Goal: Contribute content: Add original content to the website for others to see

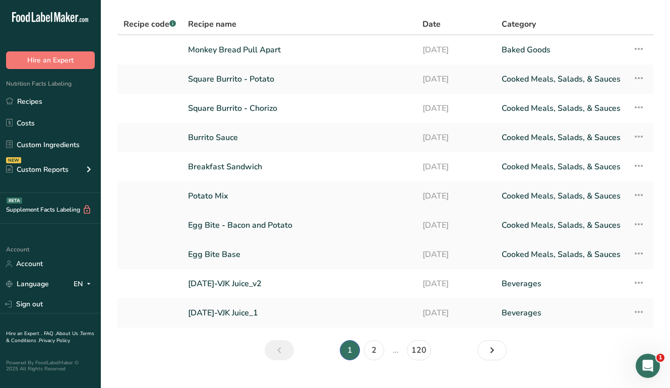
scroll to position [38, 0]
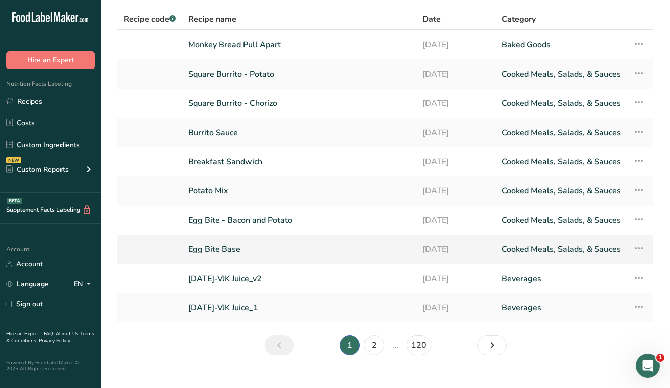
click at [228, 254] on link "Egg Bite Base" at bounding box center [299, 249] width 222 height 21
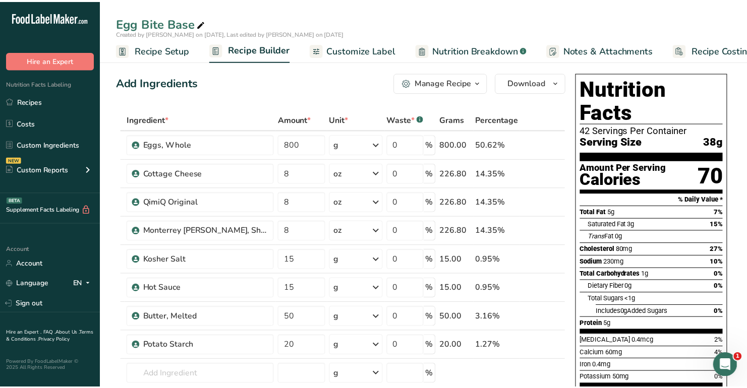
scroll to position [16, 0]
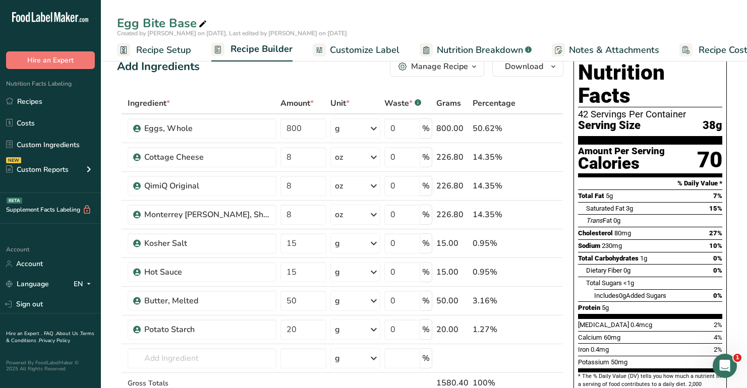
click at [158, 50] on span "Recipe Setup" at bounding box center [163, 50] width 55 height 14
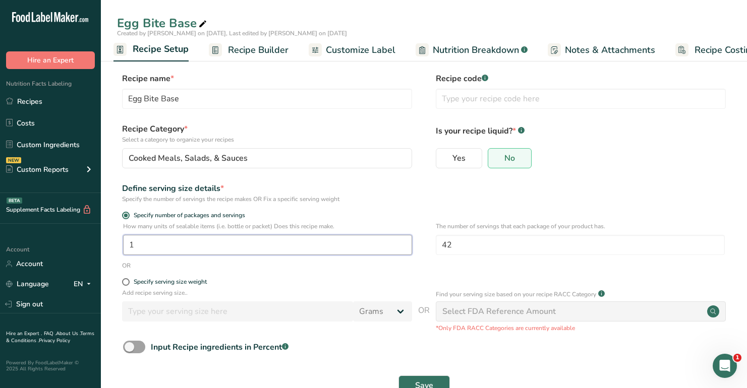
click at [324, 242] on input "1" at bounding box center [267, 245] width 289 height 20
click at [516, 248] on input "42" at bounding box center [580, 245] width 289 height 20
type input "4"
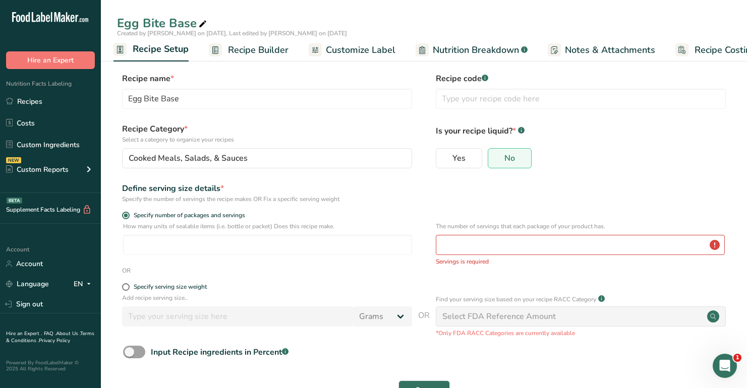
click at [527, 198] on div "Define serving size details * Specify the number of servings the recipe makes O…" at bounding box center [424, 192] width 614 height 21
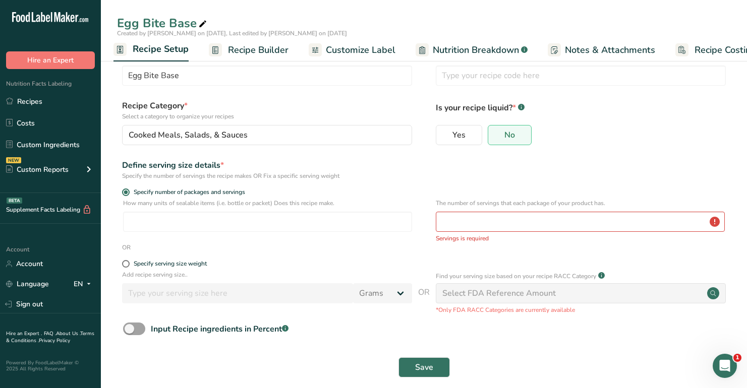
scroll to position [25, 0]
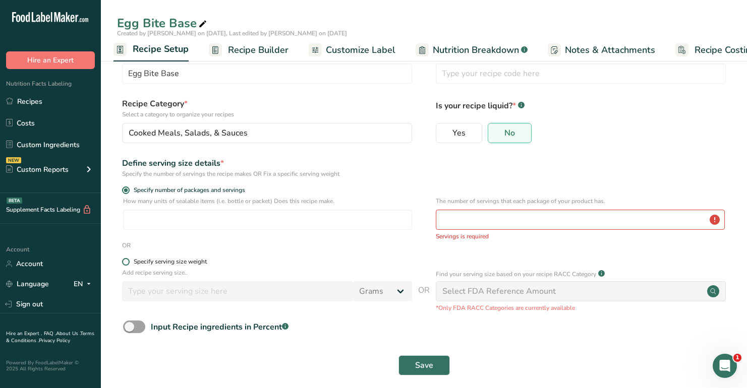
click at [184, 259] on div "Specify serving size weight" at bounding box center [170, 262] width 73 height 8
click at [129, 259] on input "Specify serving size weight" at bounding box center [125, 262] width 7 height 7
radio input "true"
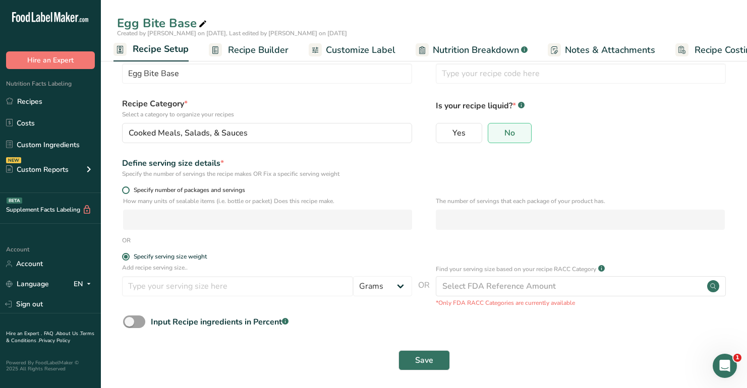
click at [154, 188] on span "Specify number of packages and servings" at bounding box center [187, 191] width 115 height 8
click at [129, 188] on input "Specify number of packages and servings" at bounding box center [125, 190] width 7 height 7
radio input "true"
radio input "false"
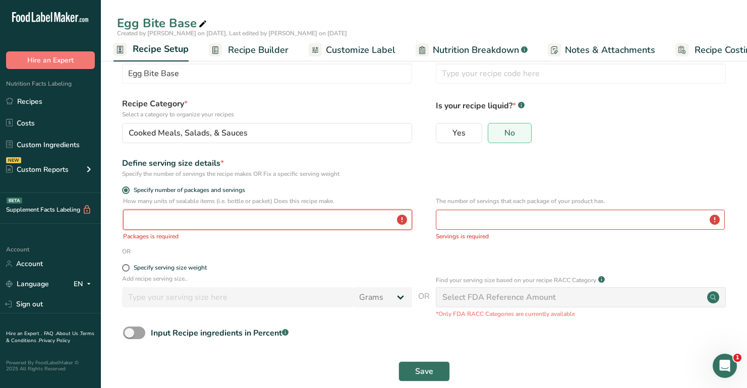
click at [195, 215] on input "number" at bounding box center [267, 220] width 289 height 20
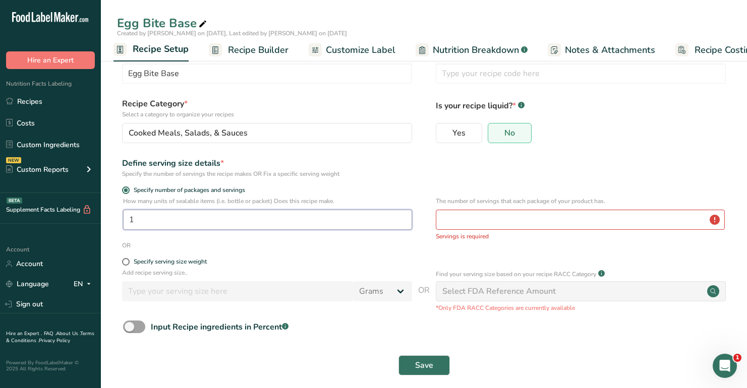
type input "1"
click at [560, 137] on div "Yes No" at bounding box center [581, 136] width 290 height 26
click at [425, 365] on span "Save" at bounding box center [424, 365] width 18 height 12
click at [423, 375] on button "Save" at bounding box center [423, 365] width 51 height 20
click at [485, 226] on input "number" at bounding box center [580, 220] width 289 height 20
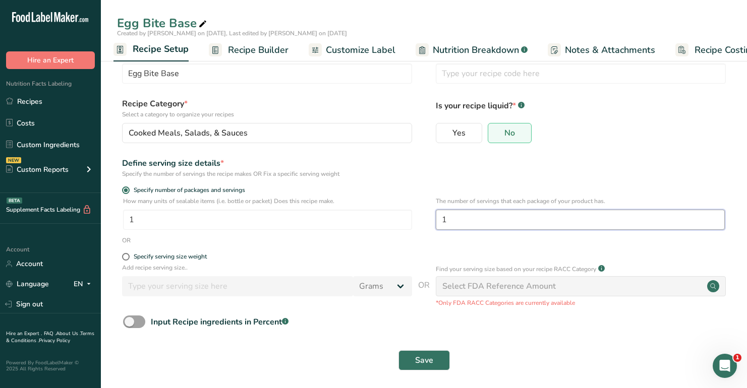
type input "1"
click at [507, 166] on div "Define serving size details * Specify the number of servings the recipe makes O…" at bounding box center [424, 167] width 614 height 21
click at [264, 228] on input "1" at bounding box center [267, 220] width 289 height 20
click at [456, 235] on div "The number of servings that each package of your product has. 1" at bounding box center [580, 216] width 289 height 39
click at [411, 368] on button "Save" at bounding box center [423, 360] width 51 height 20
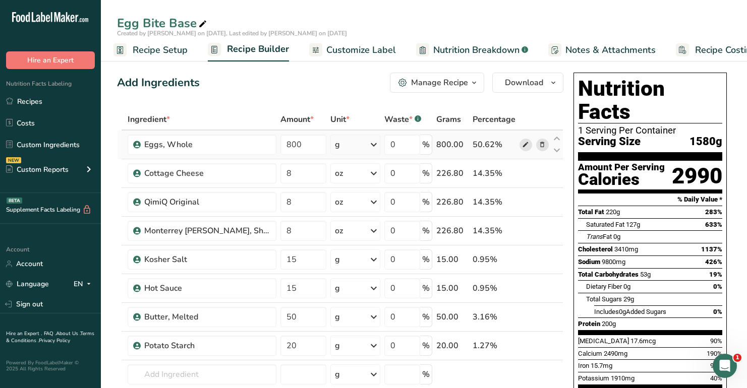
click at [529, 145] on span at bounding box center [525, 145] width 12 height 12
click at [294, 144] on input "800" at bounding box center [302, 145] width 45 height 20
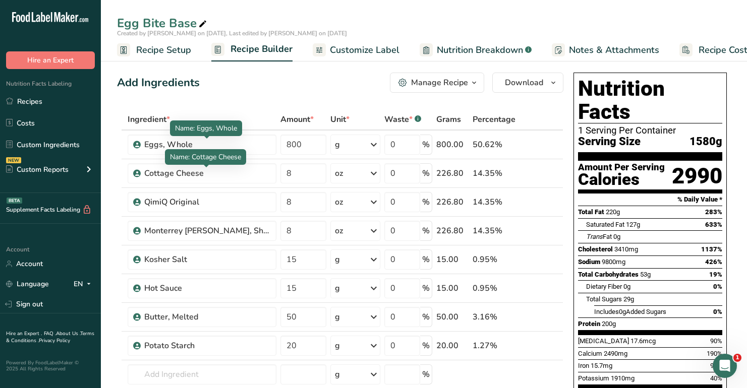
click at [288, 128] on div "Ingredient * Amount * Unit * Waste * .a-a{fill:#347362;}.b-a{fill:#fff;} Grams …" at bounding box center [340, 280] width 446 height 343
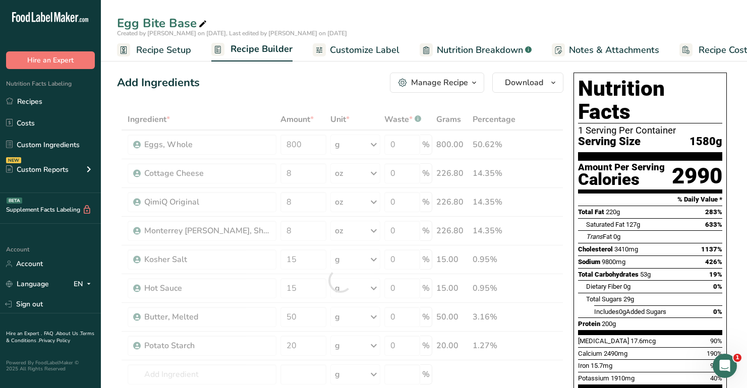
click at [289, 140] on div at bounding box center [340, 280] width 446 height 343
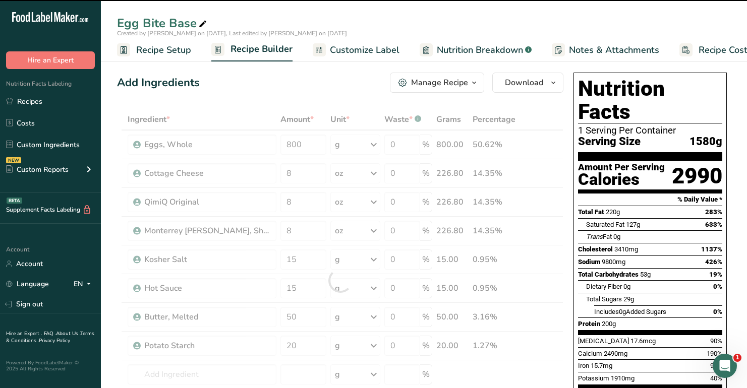
click at [292, 143] on div at bounding box center [340, 280] width 446 height 343
click at [303, 145] on div at bounding box center [340, 280] width 446 height 343
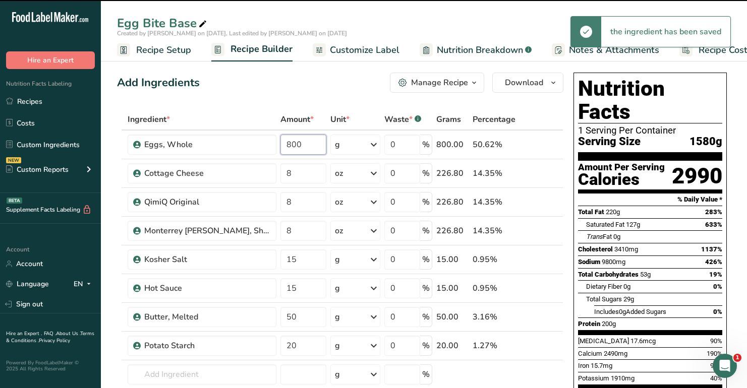
click at [294, 145] on input "800" at bounding box center [302, 145] width 45 height 20
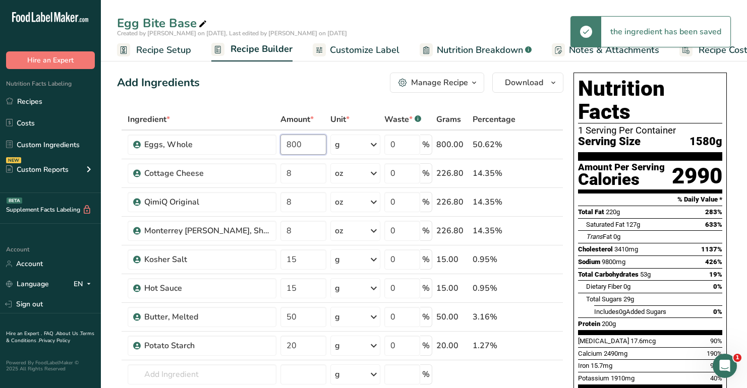
click at [294, 145] on input "800" at bounding box center [302, 145] width 45 height 20
type input "400"
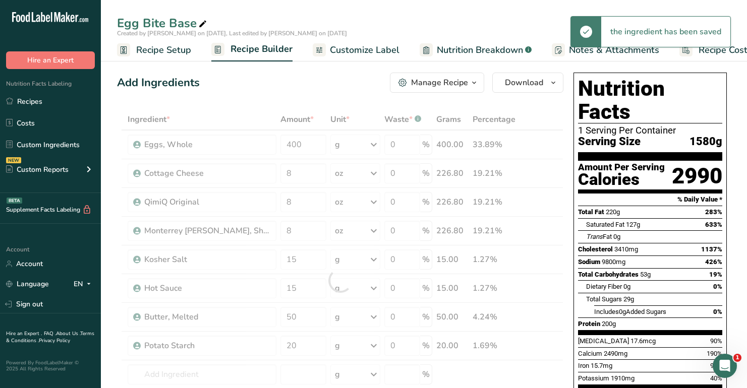
click at [314, 81] on div "Add Ingredients Manage Recipe Delete Recipe Duplicate Recipe Scale Recipe Save …" at bounding box center [340, 83] width 446 height 20
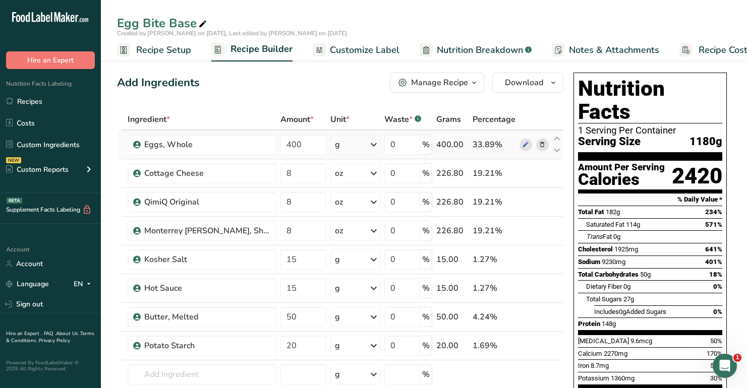
click at [373, 140] on icon at bounding box center [374, 145] width 12 height 18
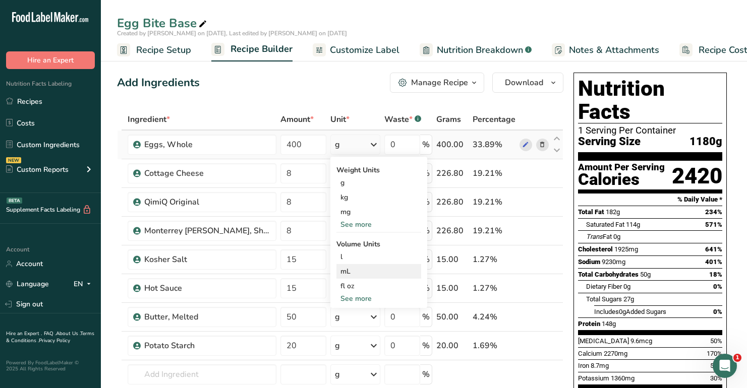
scroll to position [17, 0]
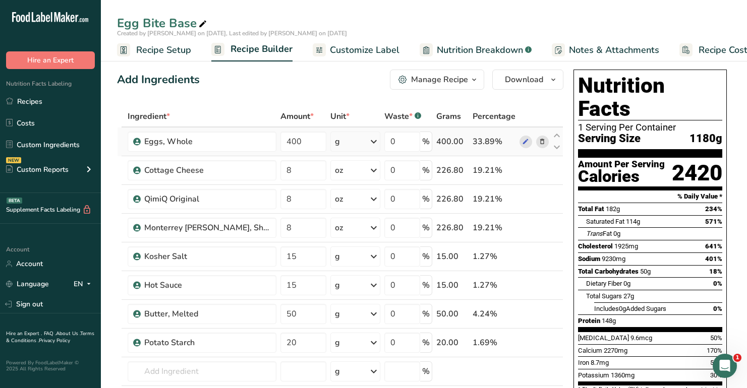
scroll to position [0, 0]
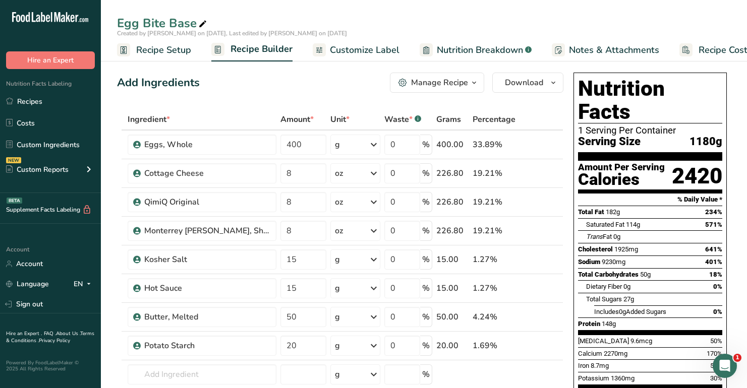
click at [46, 103] on link "Recipes" at bounding box center [50, 101] width 101 height 19
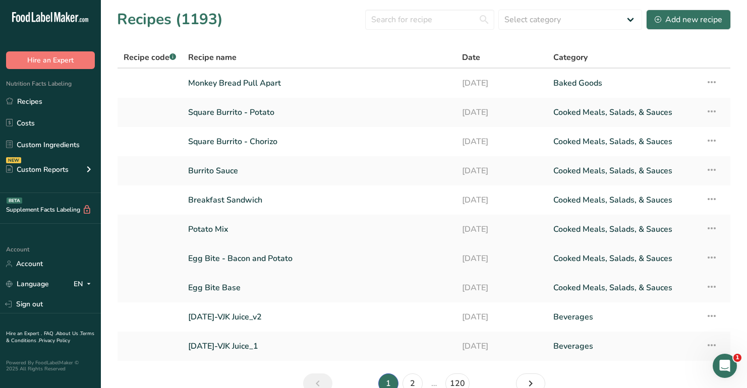
click at [280, 261] on link "Egg Bite - Bacon and Potato" at bounding box center [319, 258] width 262 height 21
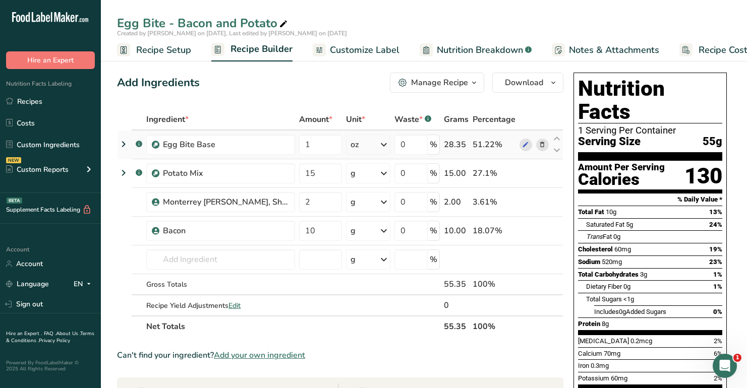
click at [124, 145] on icon at bounding box center [123, 144] width 12 height 18
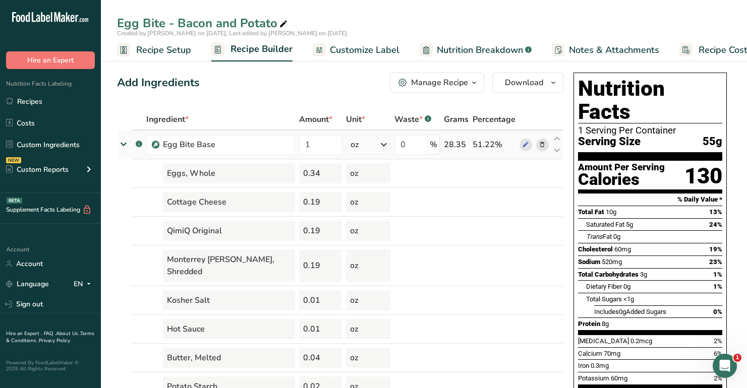
click at [124, 145] on icon at bounding box center [123, 144] width 18 height 12
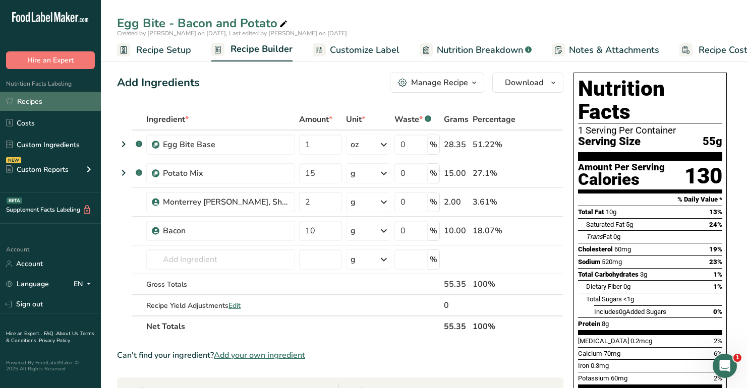
click at [65, 102] on link "Recipes" at bounding box center [50, 101] width 101 height 19
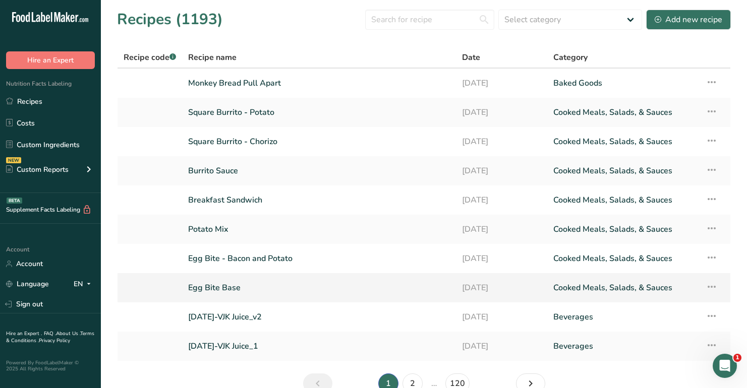
click at [224, 285] on link "Egg Bite Base" at bounding box center [319, 287] width 262 height 21
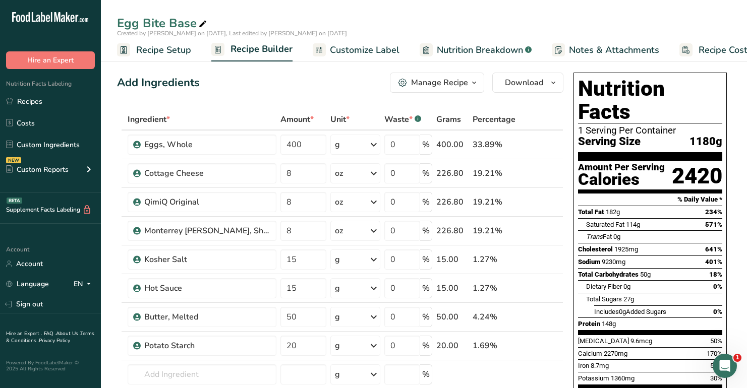
click at [146, 49] on span "Recipe Setup" at bounding box center [163, 50] width 55 height 14
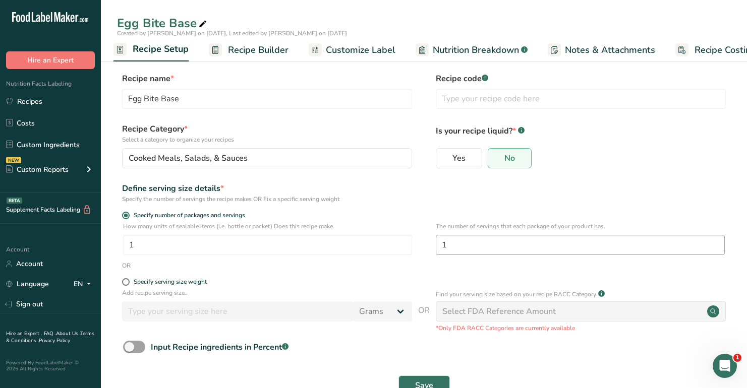
scroll to position [30, 0]
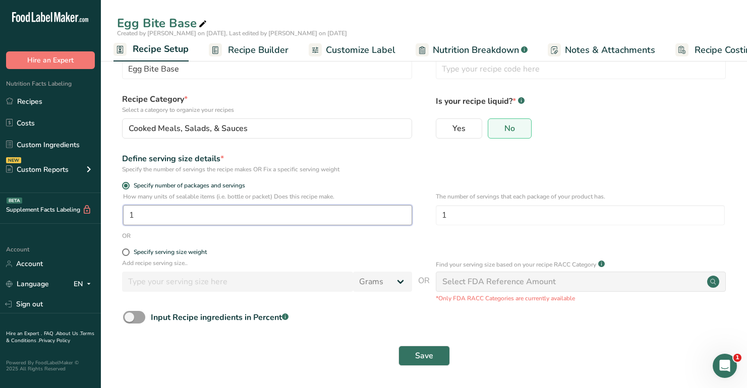
click at [186, 221] on input "1" at bounding box center [267, 215] width 289 height 20
drag, startPoint x: 190, startPoint y: 217, endPoint x: 76, endPoint y: 216, distance: 113.9
click at [76, 216] on div ".a-20{fill:#fff;} Hire an Expert Nutrition Facts Labeling Recipes Costs Custom …" at bounding box center [373, 179] width 747 height 418
click at [454, 205] on input "1" at bounding box center [580, 215] width 289 height 20
drag, startPoint x: 473, startPoint y: 217, endPoint x: 329, endPoint y: 217, distance: 144.2
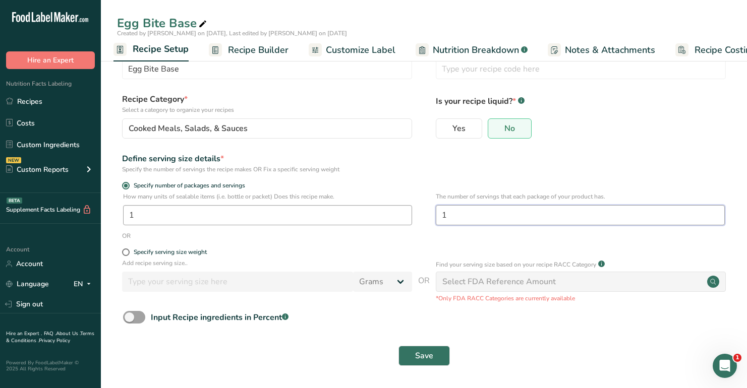
click at [432, 217] on div "How many units of sealable items (i.e. bottle or packet) Does this recipe make.…" at bounding box center [424, 211] width 614 height 39
click at [328, 217] on input "1" at bounding box center [267, 215] width 289 height 20
click at [181, 253] on div "Specify serving size weight" at bounding box center [170, 253] width 73 height 8
click at [129, 253] on input "Specify serving size weight" at bounding box center [125, 252] width 7 height 7
radio input "true"
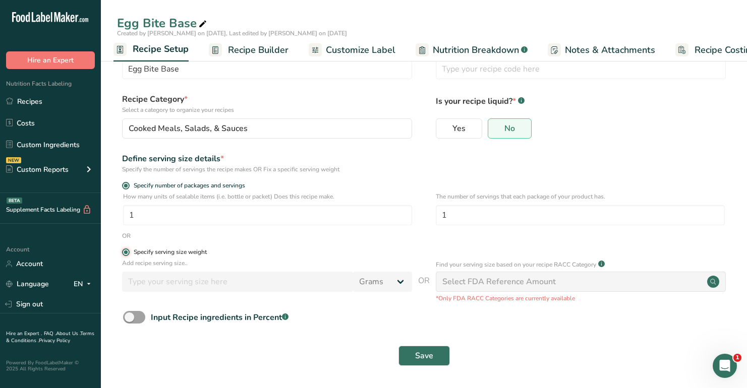
radio input "false"
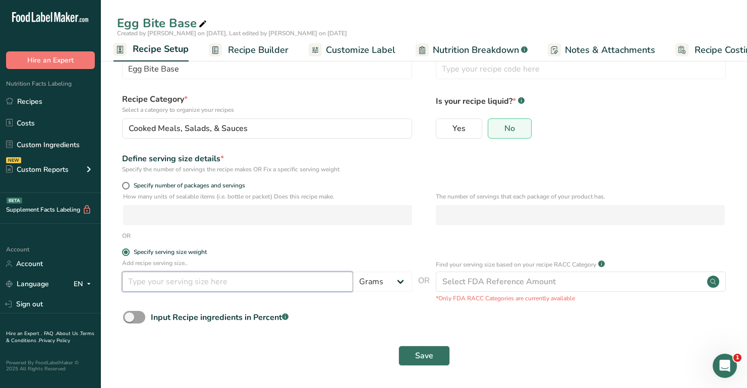
click at [233, 287] on input "number" at bounding box center [237, 282] width 231 height 20
type input "100"
click at [378, 254] on label "Specify serving size weight" at bounding box center [267, 253] width 290 height 8
click at [129, 254] on input "Specify serving size weight" at bounding box center [125, 252] width 7 height 7
click at [420, 361] on span "Save" at bounding box center [424, 356] width 18 height 12
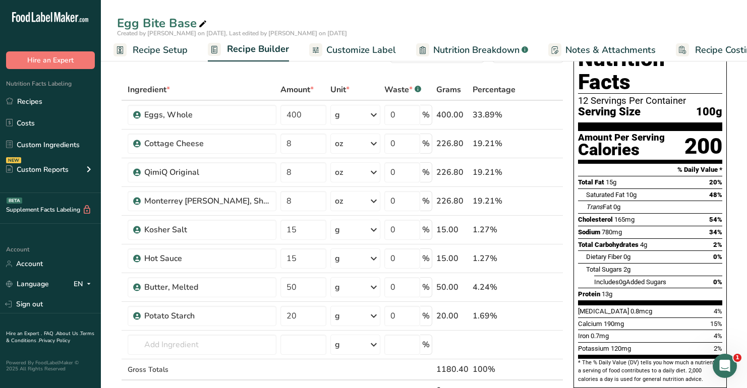
click at [174, 54] on span "Recipe Setup" at bounding box center [160, 50] width 55 height 14
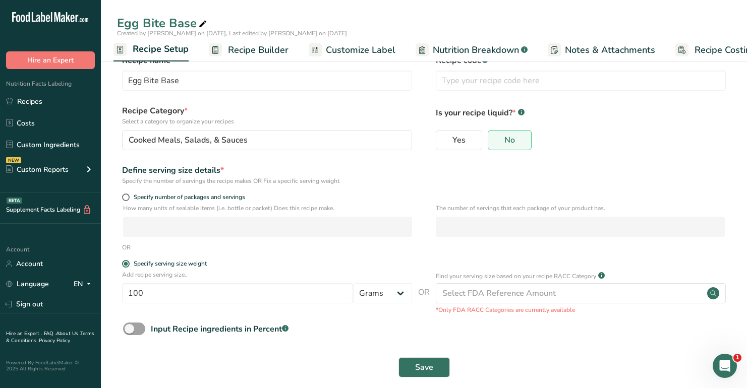
scroll to position [30, 0]
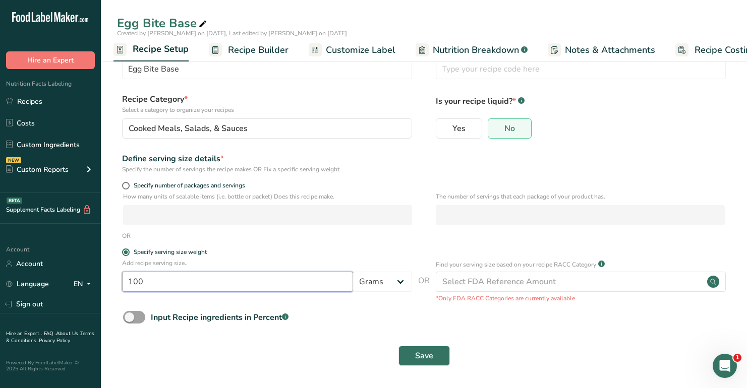
click at [167, 284] on input "100" at bounding box center [237, 282] width 231 height 20
drag, startPoint x: 133, startPoint y: 253, endPoint x: 262, endPoint y: 252, distance: 129.1
click at [262, 252] on label "Specify serving size weight" at bounding box center [267, 253] width 290 height 8
click at [129, 252] on input "Specify serving size weight" at bounding box center [125, 252] width 7 height 7
click at [196, 304] on form "Recipe name * Egg Bite Base Recipe code .a-a{fill:#347362;}.b-a{fill:#fff;} Rec…" at bounding box center [424, 207] width 614 height 329
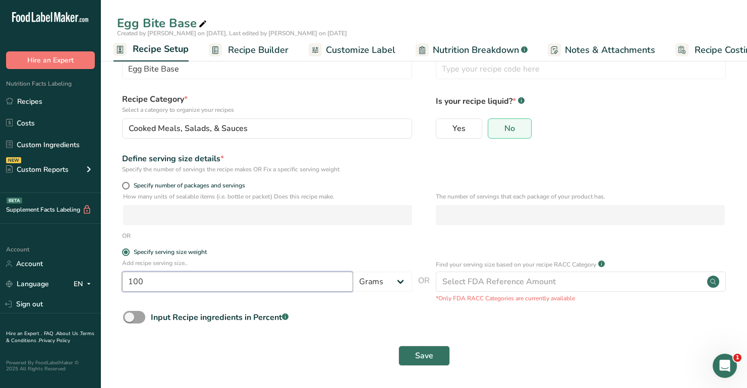
click at [195, 289] on input "100" at bounding box center [237, 282] width 231 height 20
click at [249, 50] on span "Recipe Builder" at bounding box center [258, 50] width 60 height 14
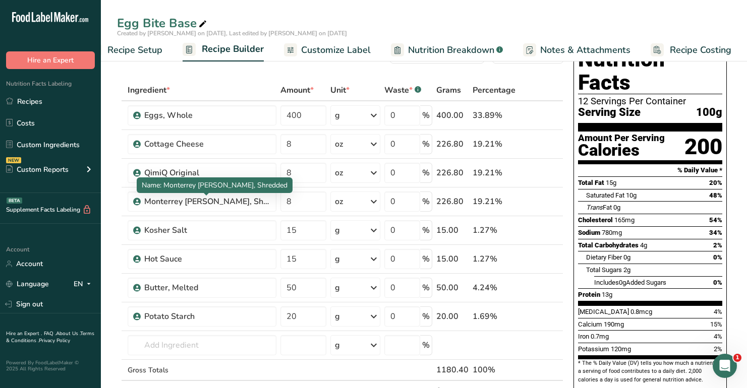
scroll to position [28, 0]
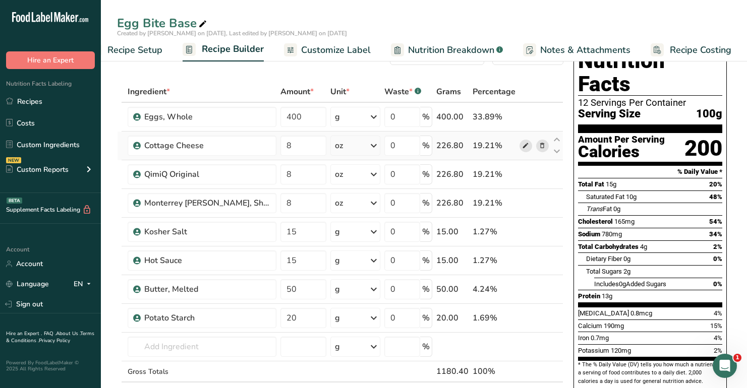
click at [525, 148] on icon at bounding box center [525, 146] width 7 height 11
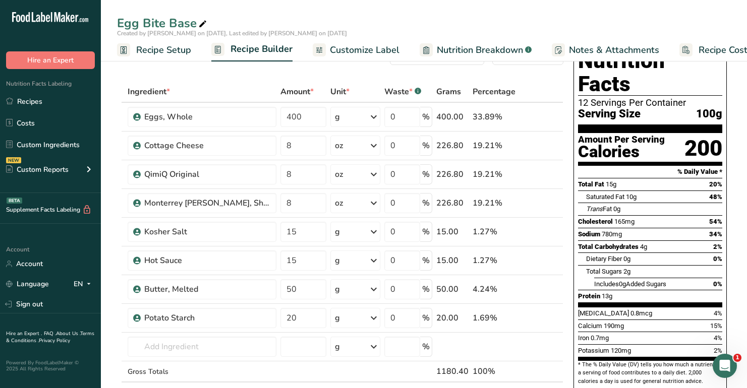
scroll to position [0, 0]
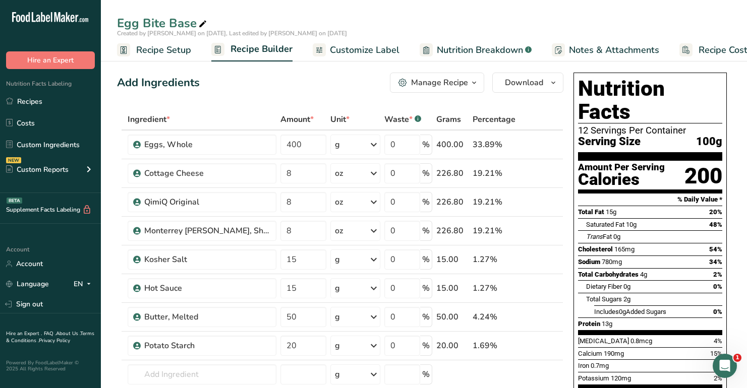
click at [492, 45] on span "Nutrition Breakdown" at bounding box center [480, 50] width 86 height 14
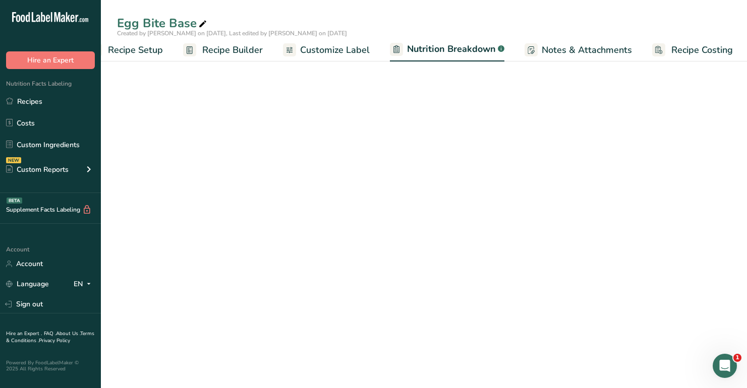
select select "Calories"
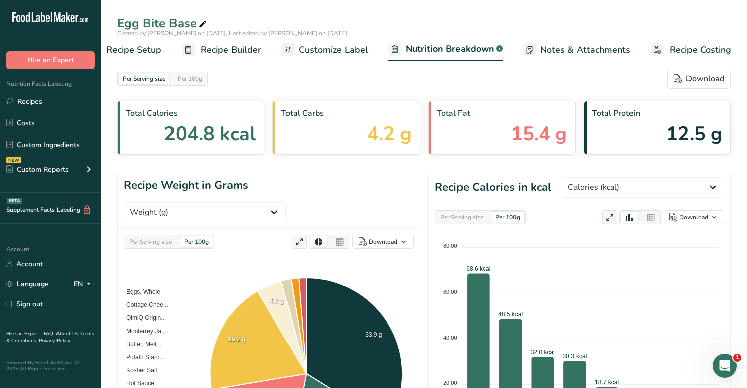
click at [153, 47] on span "Recipe Setup" at bounding box center [133, 50] width 55 height 14
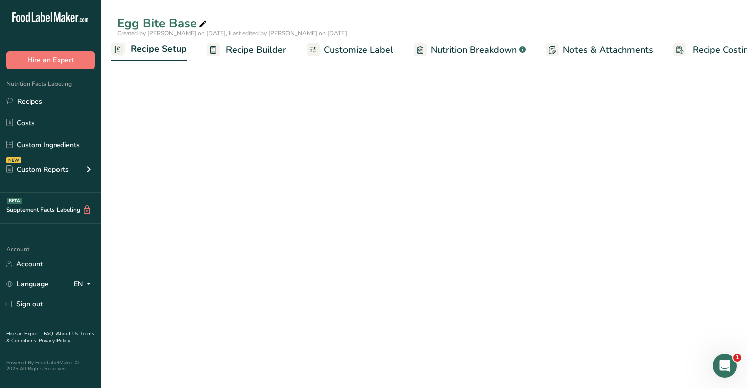
scroll to position [0, 4]
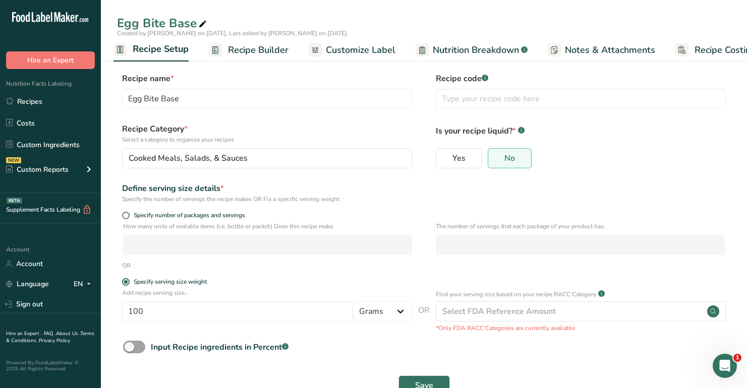
click at [251, 54] on span "Recipe Builder" at bounding box center [258, 50] width 60 height 14
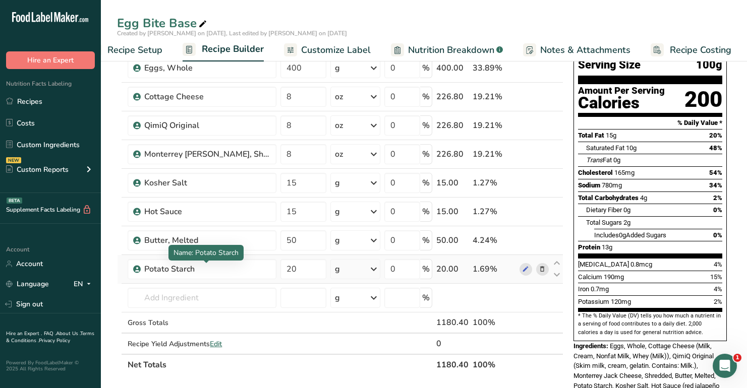
scroll to position [75, 0]
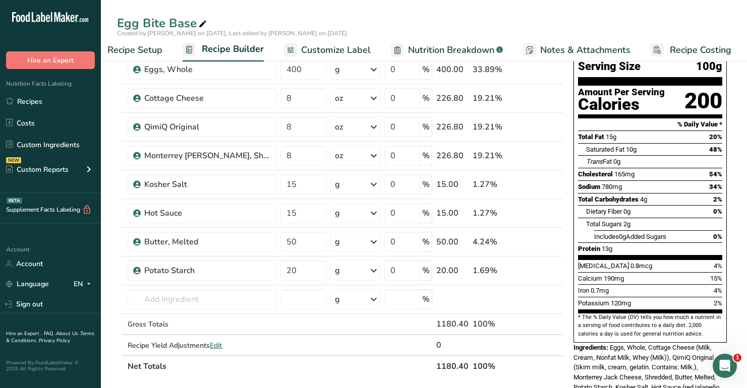
click at [340, 53] on span "Customize Label" at bounding box center [336, 50] width 70 height 14
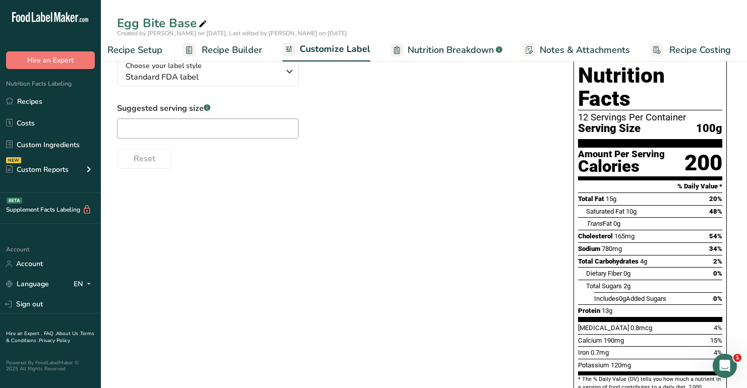
click at [436, 53] on span "Nutrition Breakdown" at bounding box center [450, 50] width 86 height 14
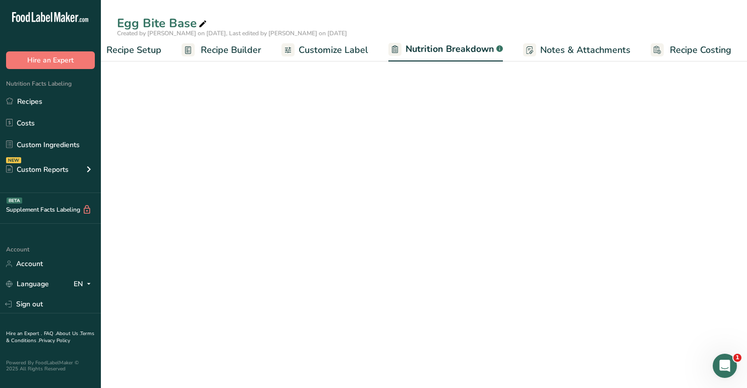
select select "Calories"
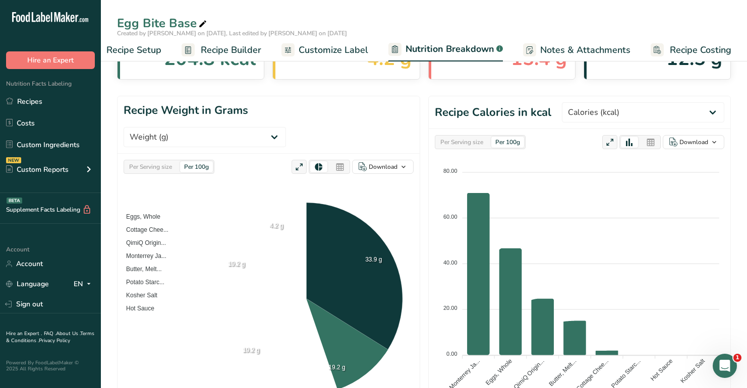
click at [220, 46] on span "Recipe Builder" at bounding box center [231, 50] width 60 height 14
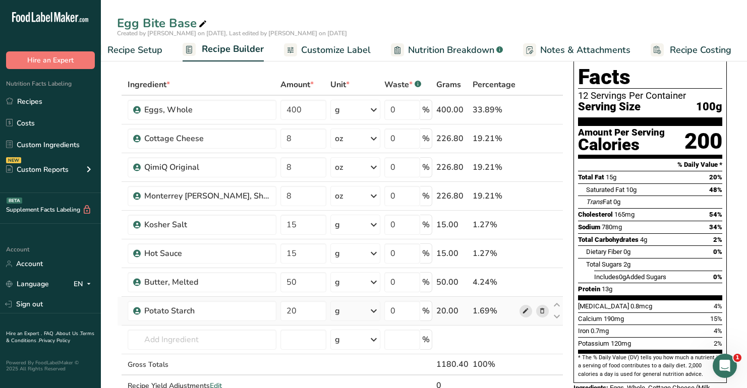
scroll to position [30, 0]
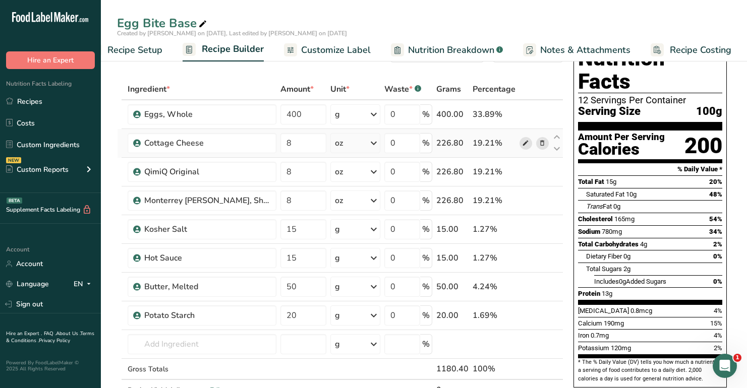
click at [527, 143] on icon at bounding box center [525, 143] width 7 height 11
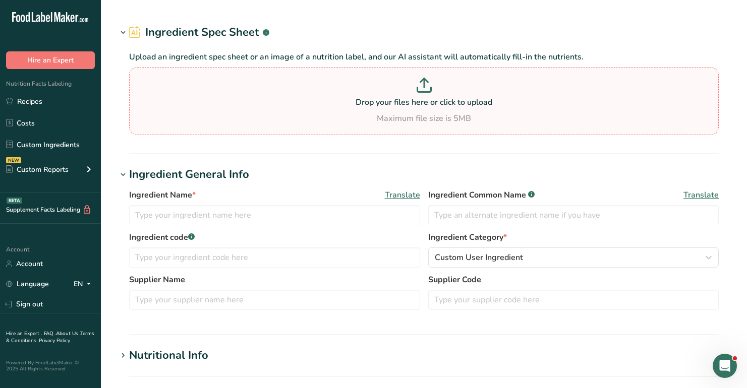
type input "Eggs, Whole"
type input "100"
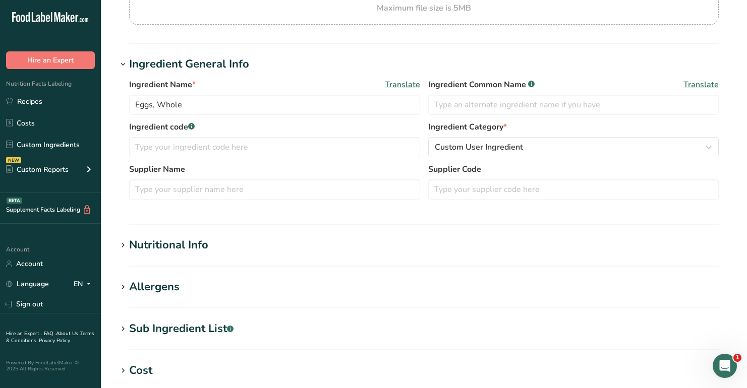
click at [168, 245] on div "Nutritional Info" at bounding box center [168, 245] width 79 height 17
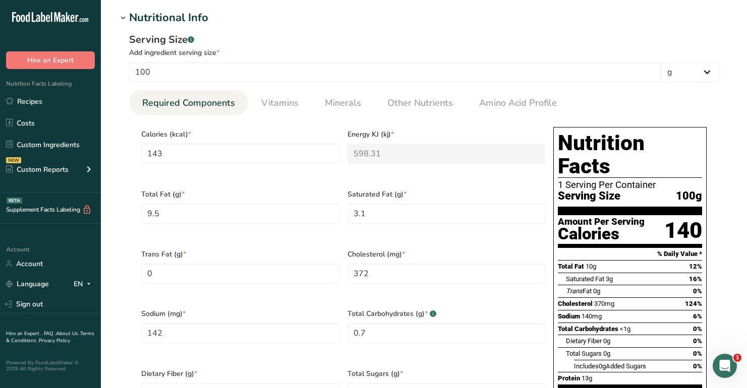
scroll to position [358, 0]
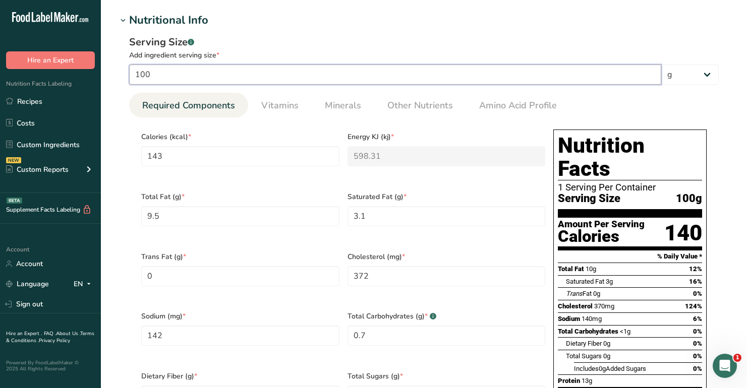
drag, startPoint x: 191, startPoint y: 73, endPoint x: 97, endPoint y: 73, distance: 93.8
click at [97, 73] on div ".a-20{fill:#fff;} Hire an Expert Nutrition Facts Labeling Recipes Costs Custom …" at bounding box center [373, 263] width 747 height 1243
click at [369, 24] on h1 "Nutritional Info" at bounding box center [424, 20] width 614 height 17
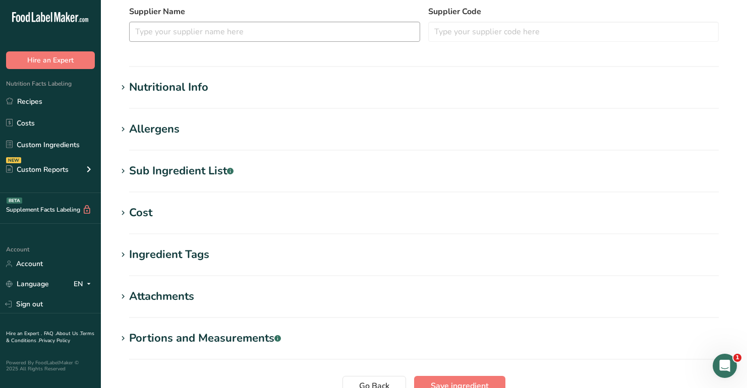
scroll to position [271, 0]
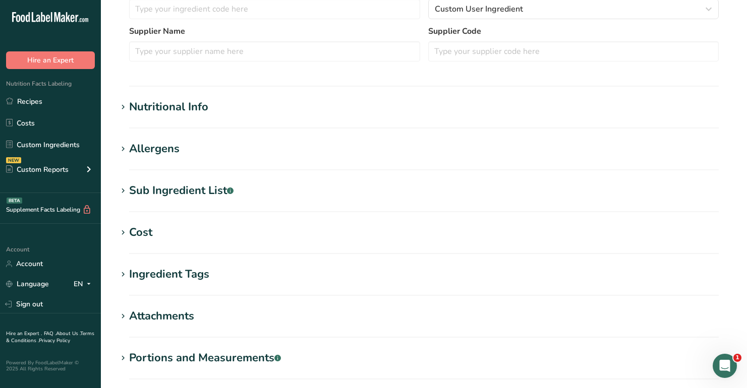
click at [178, 108] on div "Nutritional Info" at bounding box center [168, 107] width 79 height 17
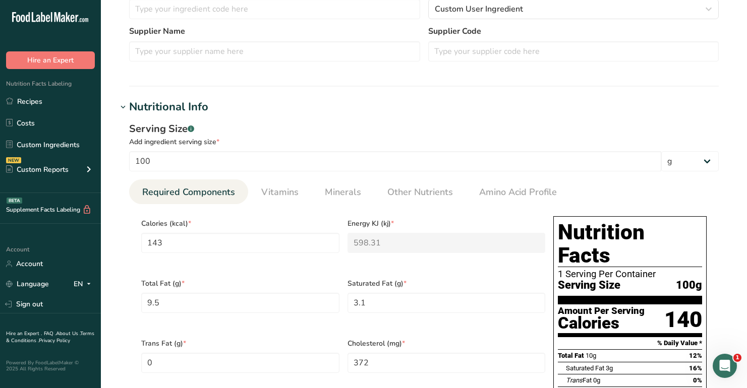
scroll to position [0, 0]
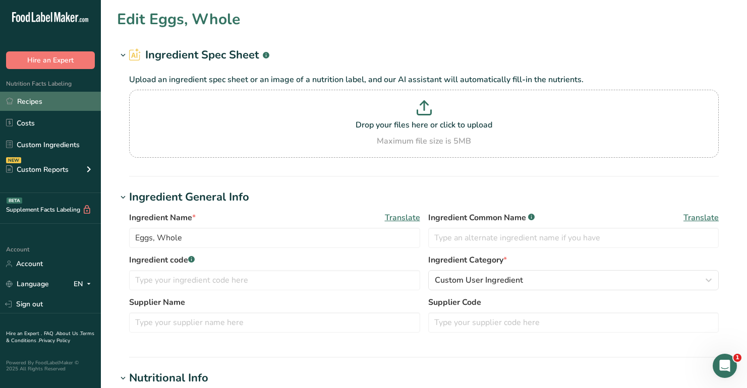
click at [55, 100] on link "Recipes" at bounding box center [50, 101] width 101 height 19
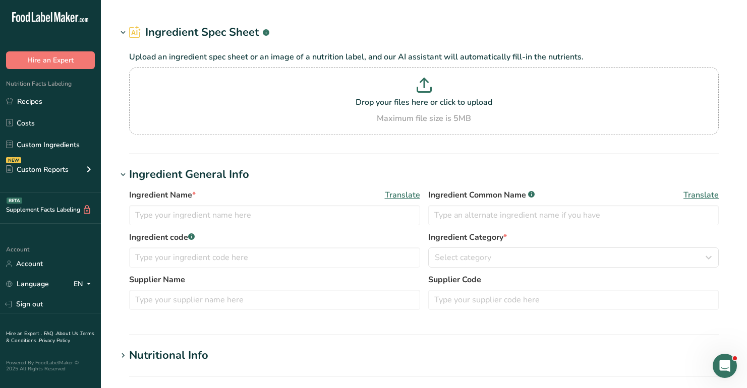
type input "Cottage Cheese"
type input "113"
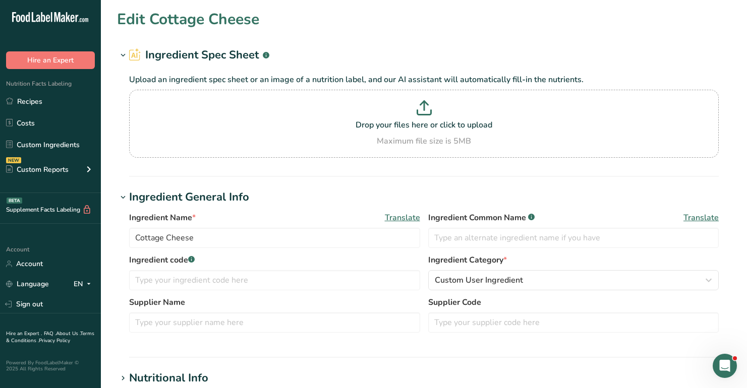
type input "110"
type KJ "460.2"
type Fat "5"
type Fat "3"
type Fat "0"
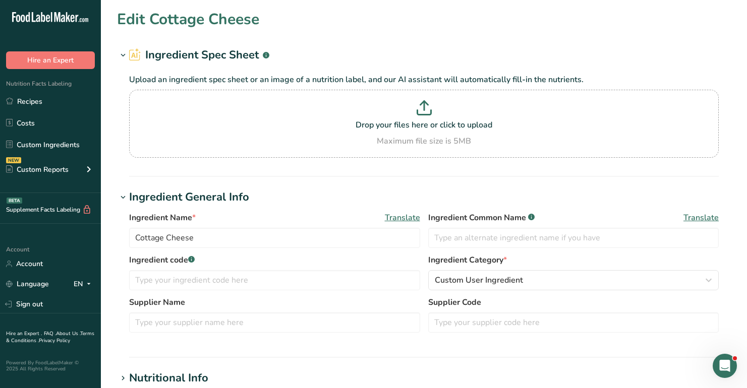
type input "25"
type input "410"
type Carbohydrates "5"
type Fiber "0"
type Sugars "4"
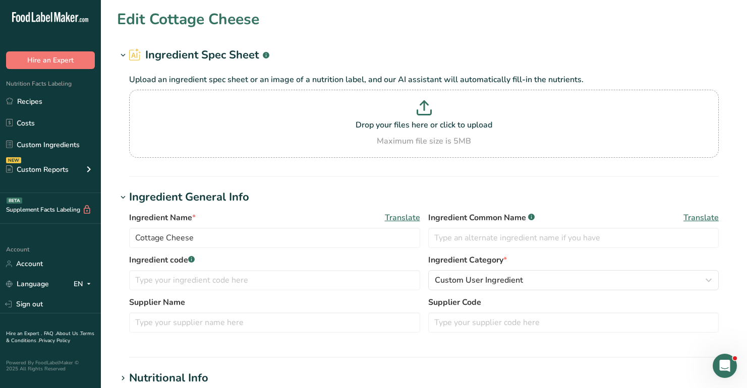
type Sugars "0"
type input "12"
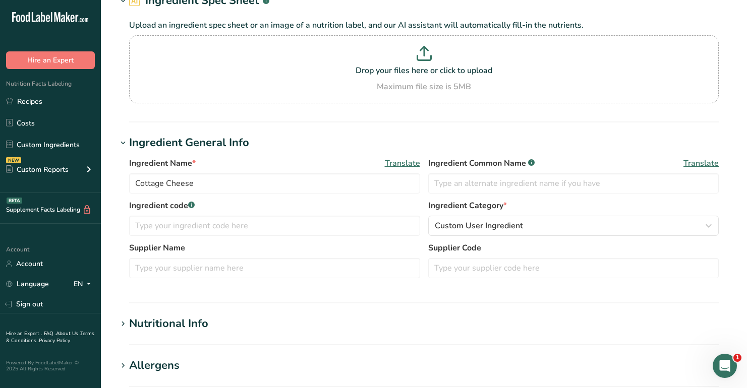
scroll to position [117, 0]
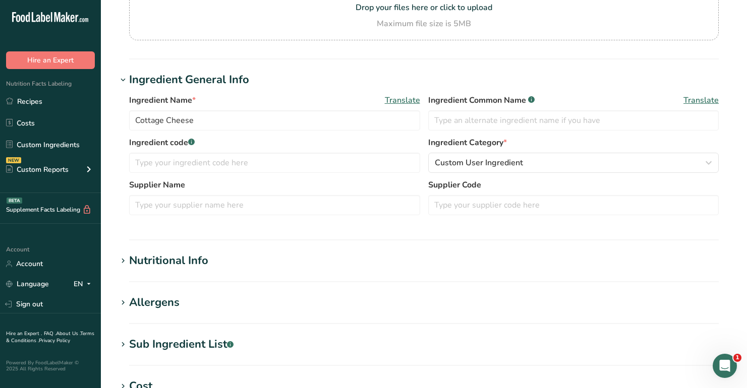
click at [178, 270] on section "Nutritional Info Serving Size .a-a{fill:#347362;}.b-a{fill:#fff;} Add ingredien…" at bounding box center [424, 268] width 614 height 30
click at [185, 260] on div "Nutritional Info" at bounding box center [168, 261] width 79 height 17
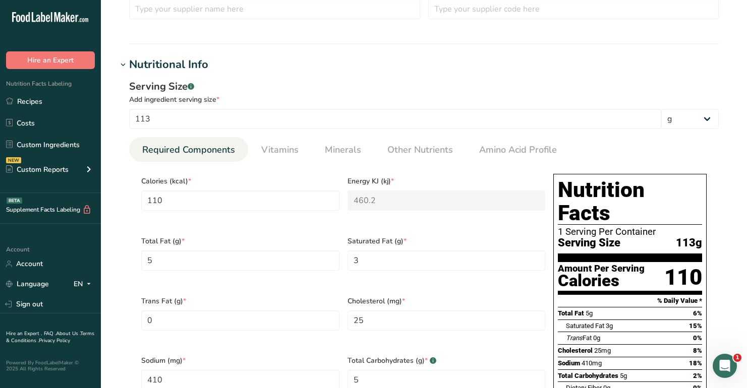
scroll to position [315, 0]
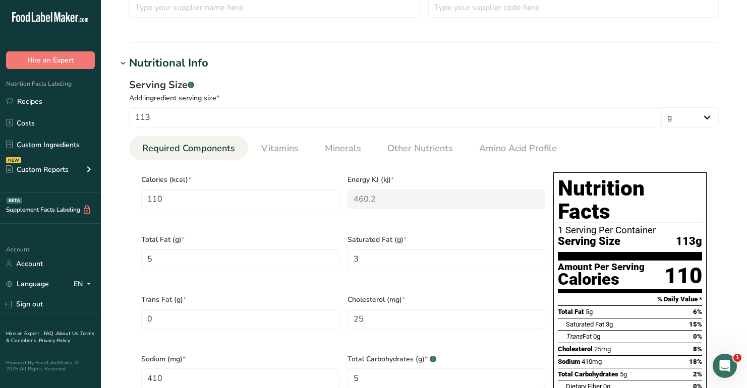
click at [274, 81] on div "Serving Size .a-a{fill:#347362;}.b-a{fill:#fff;}" at bounding box center [423, 85] width 589 height 15
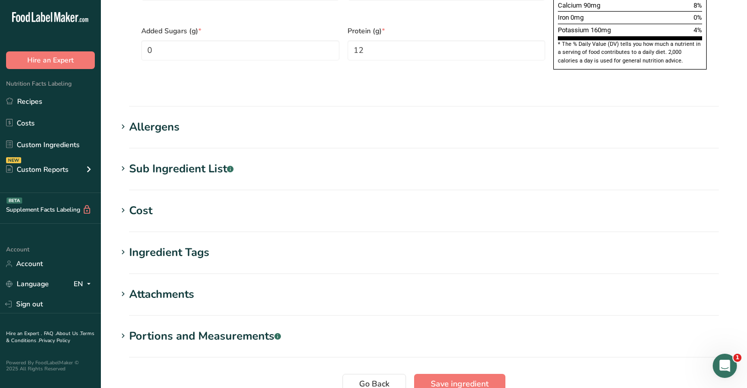
scroll to position [768, 0]
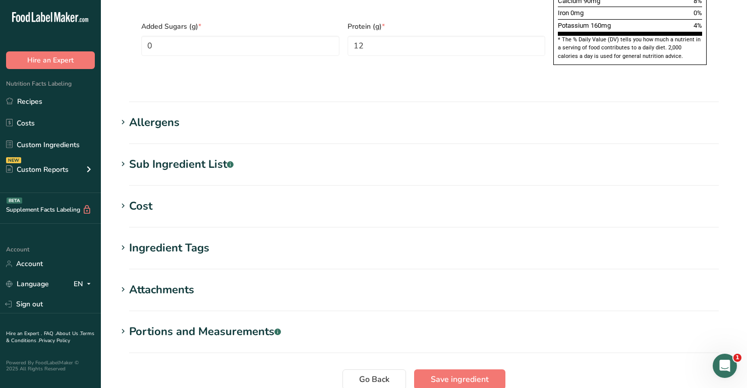
click at [167, 156] on div "Sub Ingredient List .a-a{fill:#347362;}.b-a{fill:#fff;}" at bounding box center [181, 164] width 104 height 17
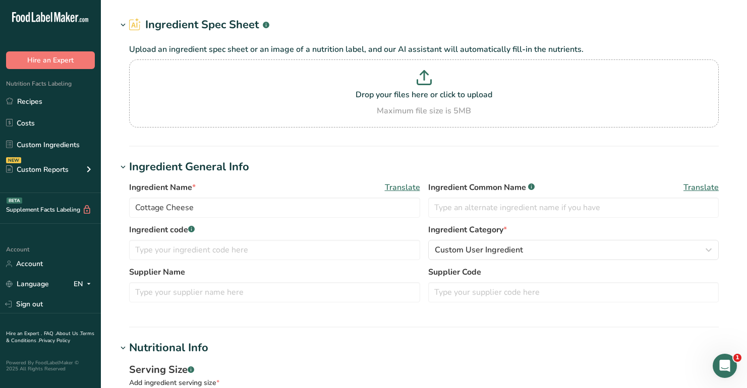
scroll to position [0, 0]
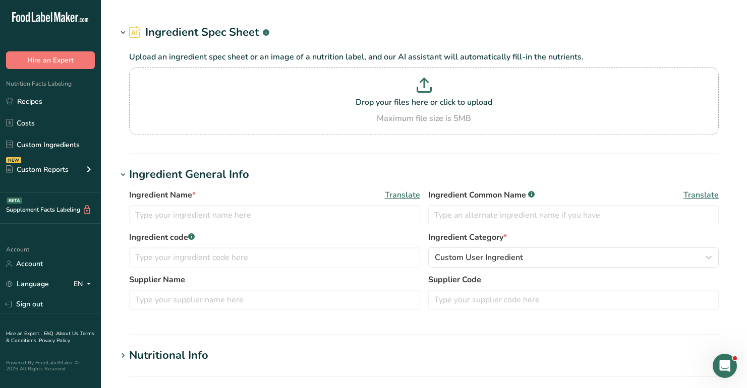
type input "Cottage Cheese"
